Goal: Answer question/provide support

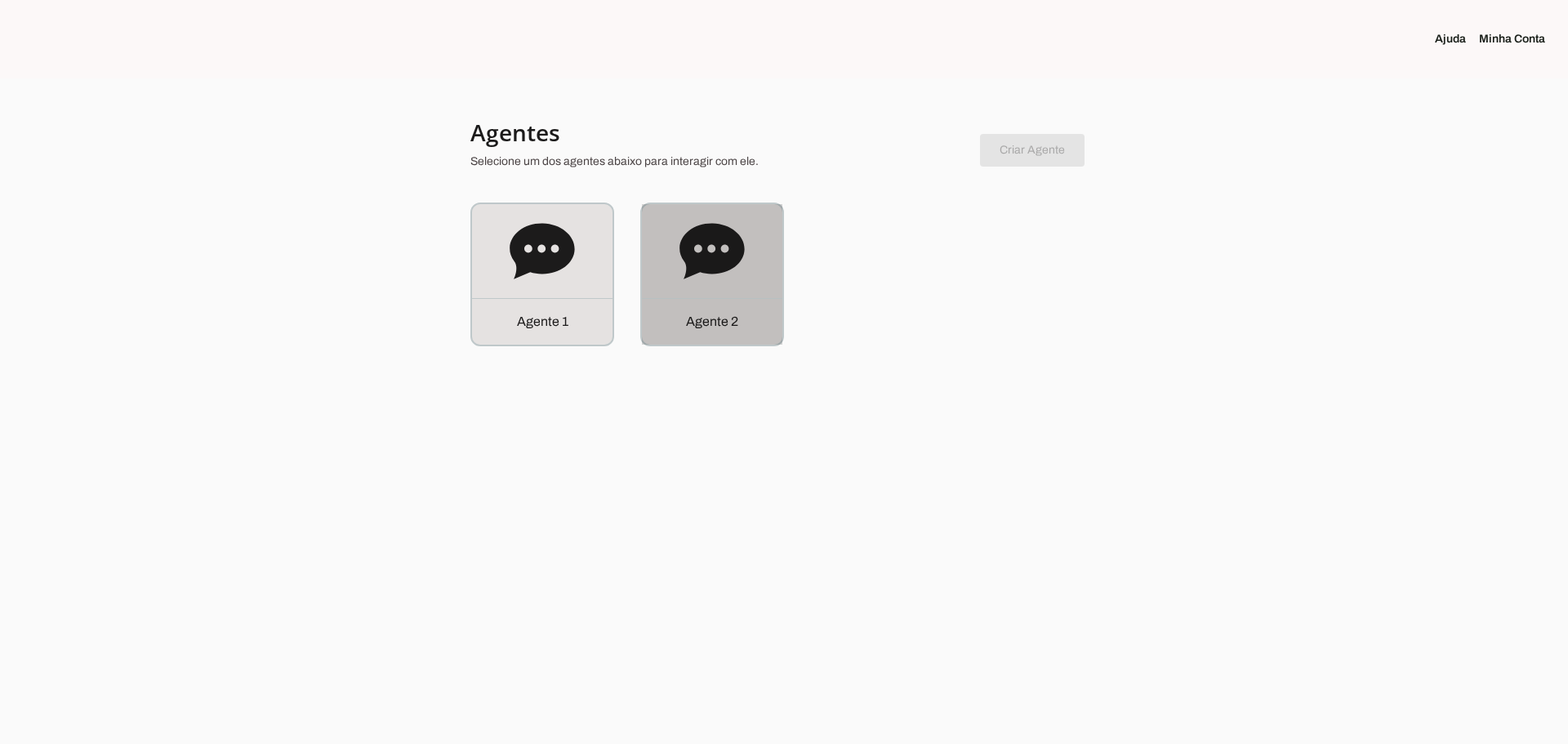
click at [741, 263] on icon at bounding box center [712, 252] width 66 height 66
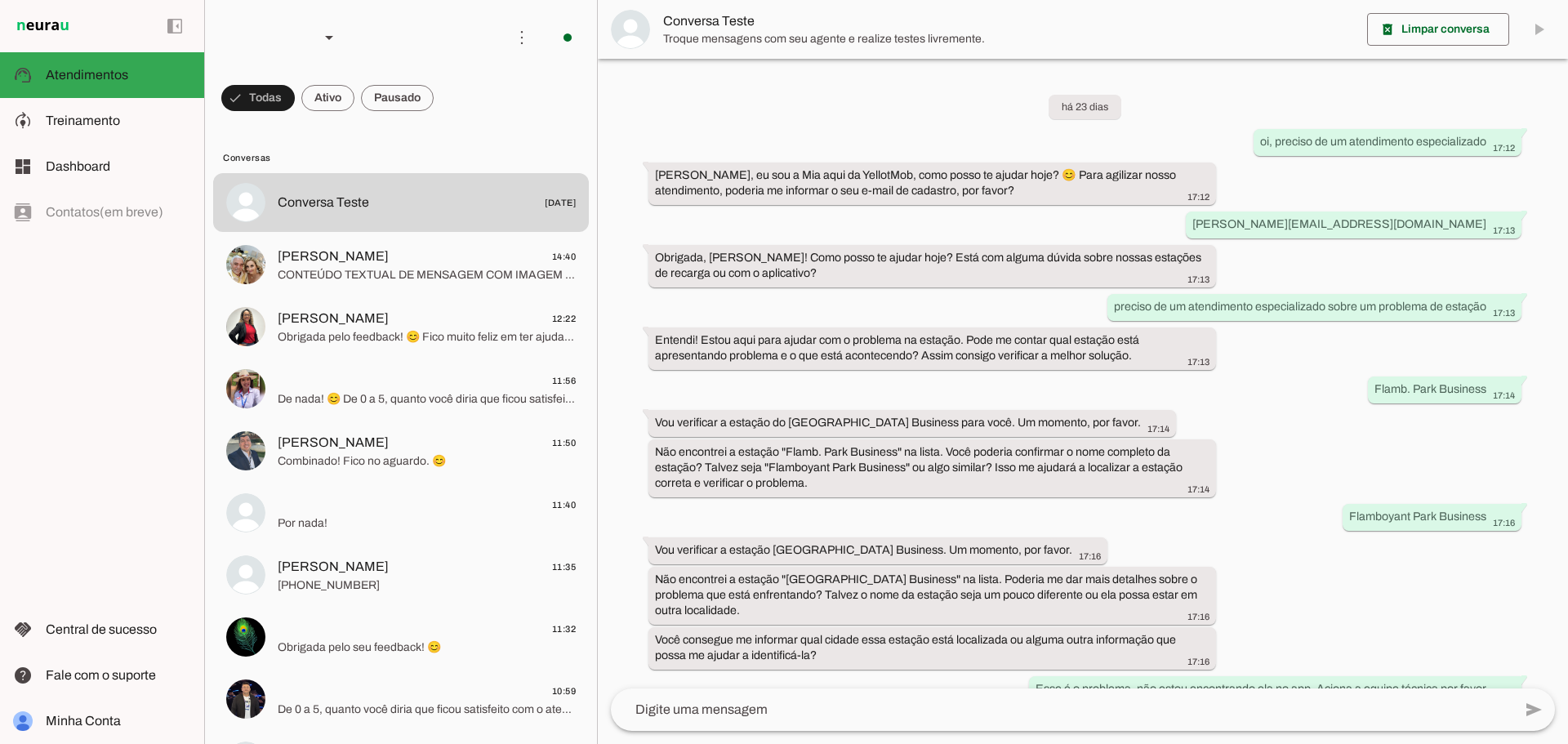
scroll to position [403, 0]
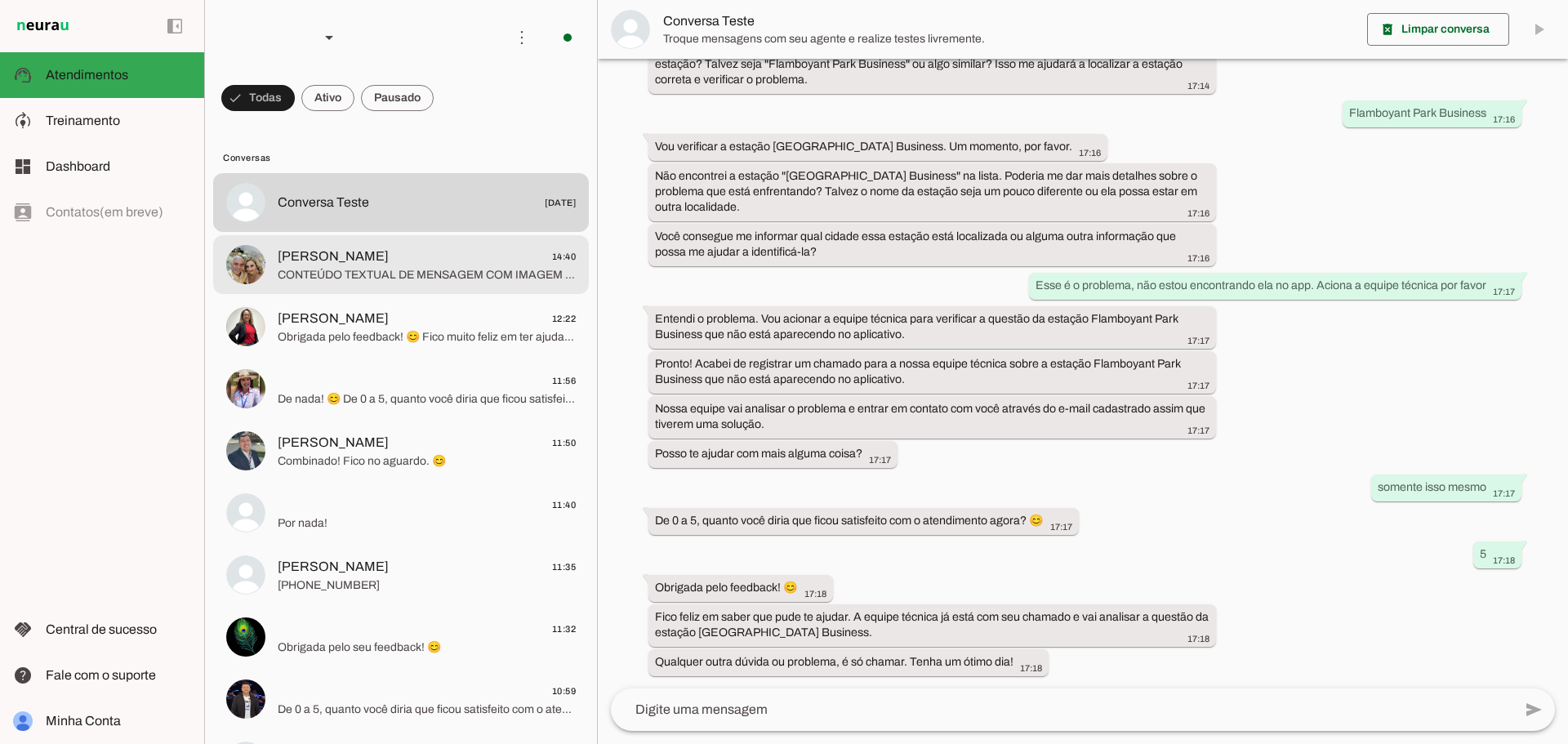
click at [381, 263] on span "[PERSON_NAME] 14:40" at bounding box center [427, 256] width 298 height 20
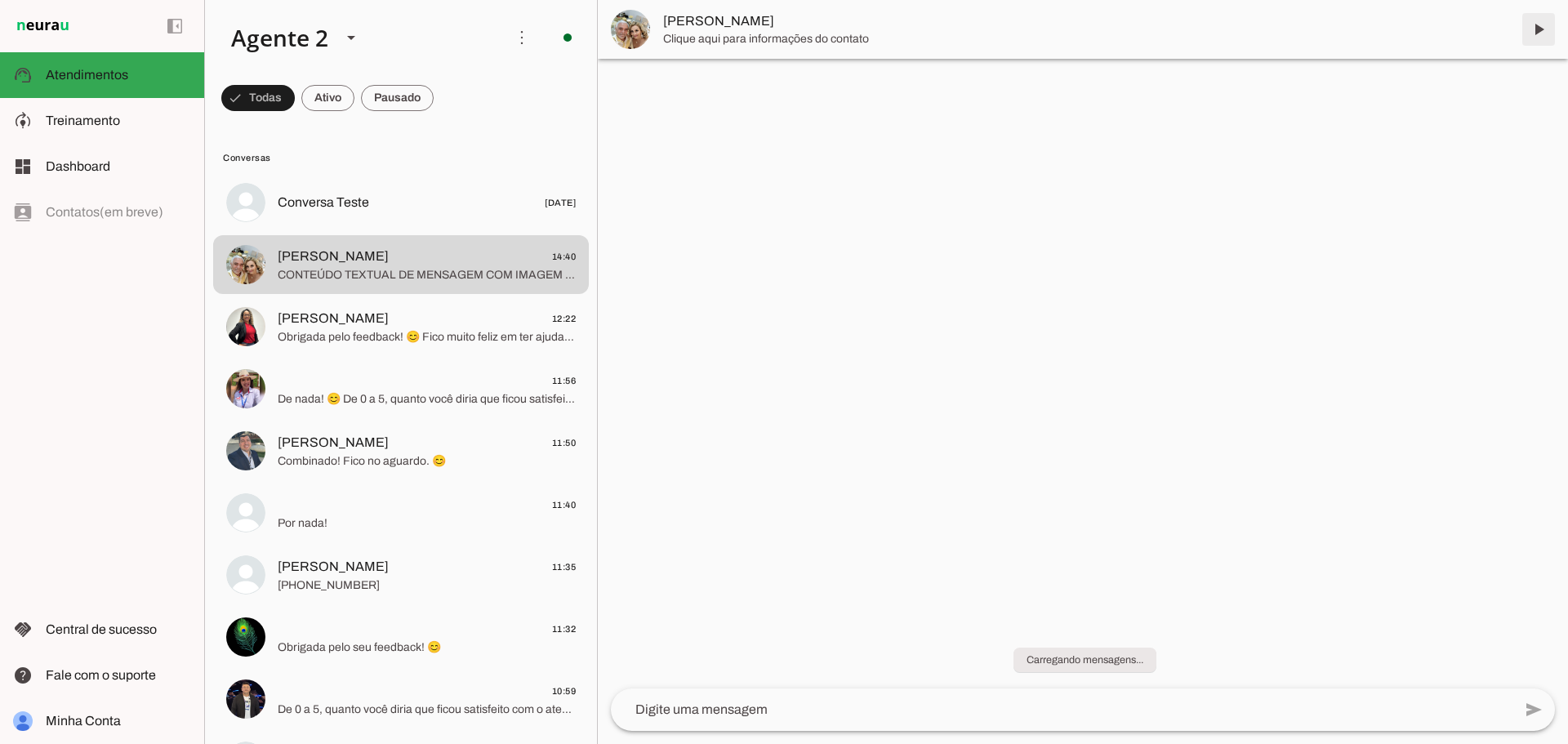
click at [1541, 27] on span at bounding box center [1539, 29] width 39 height 39
